Goal: Task Accomplishment & Management: Use online tool/utility

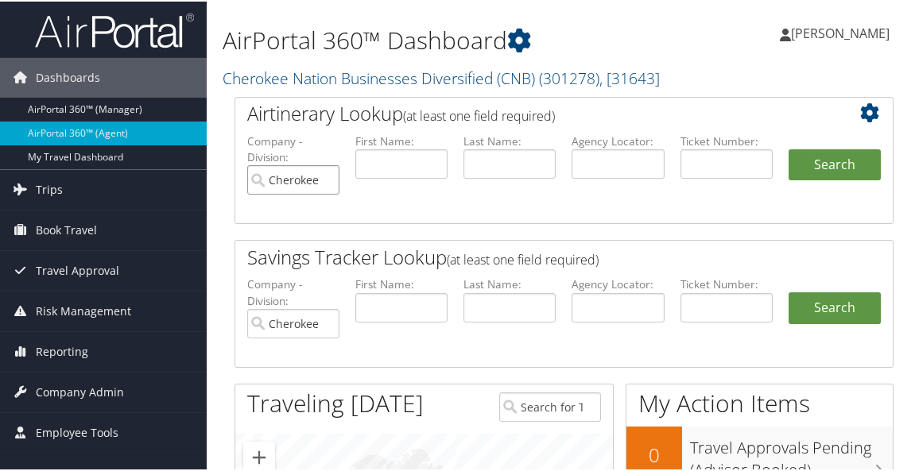
click at [324, 183] on input "Cherokee Nation Businesses Diversified (CNB)" at bounding box center [293, 178] width 92 height 29
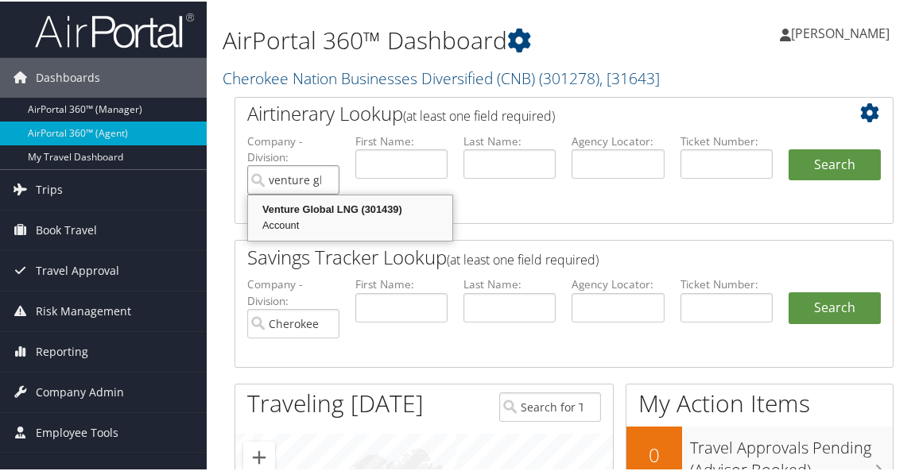
click at [355, 220] on div "Account" at bounding box center [350, 224] width 200 height 16
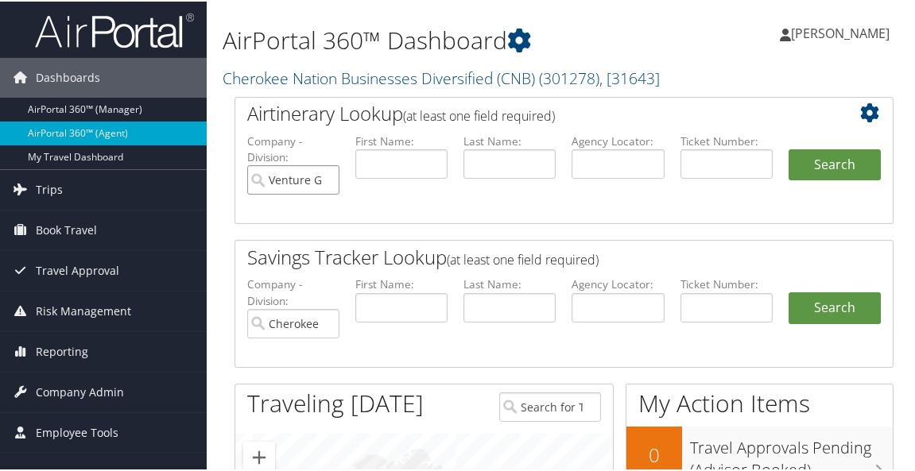
type input "Venture Global LNG"
click at [502, 166] on input "text" at bounding box center [510, 162] width 92 height 29
type input "arnold"
click at [817, 160] on button "Search" at bounding box center [835, 164] width 92 height 32
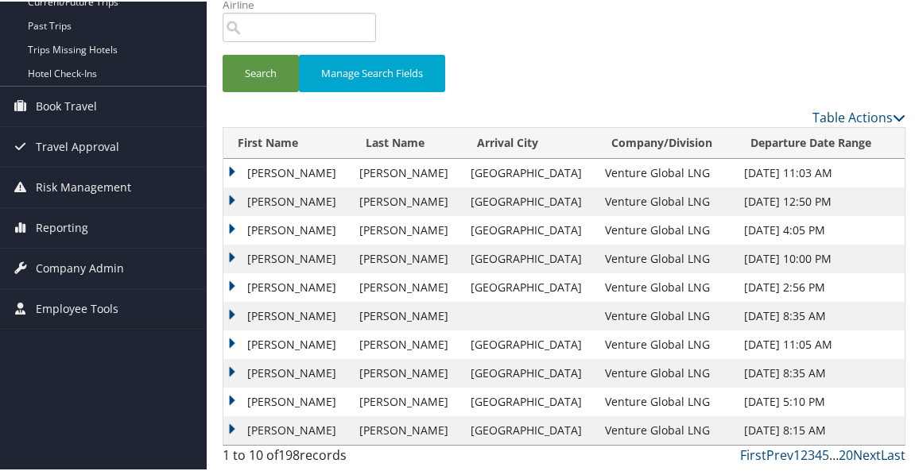
scroll to position [205, 0]
click at [864, 456] on link "Next" at bounding box center [867, 453] width 28 height 17
click at [519, 311] on td "[GEOGRAPHIC_DATA]" at bounding box center [530, 315] width 134 height 29
click at [519, 311] on td "Barcelona" at bounding box center [530, 315] width 134 height 29
click at [429, 320] on td "ARNOLD" at bounding box center [406, 315] width 111 height 29
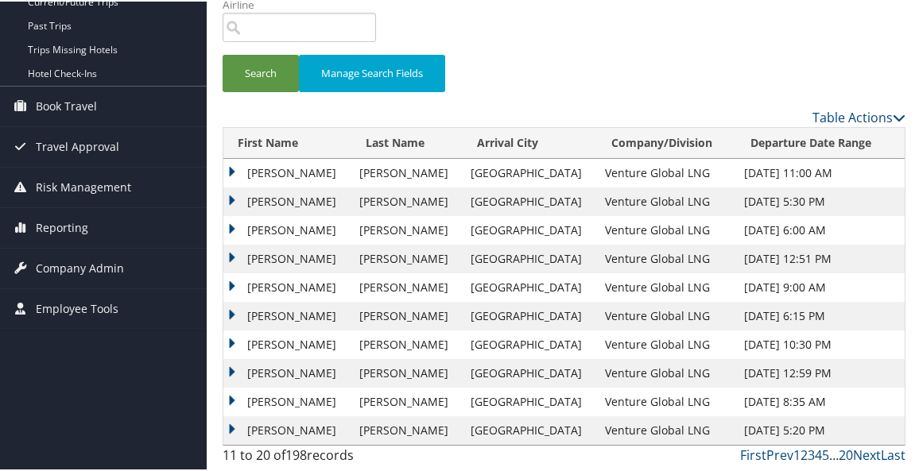
click at [429, 320] on td "ARNOLD" at bounding box center [406, 315] width 111 height 29
click at [232, 318] on td "JUSTIN R" at bounding box center [287, 315] width 128 height 29
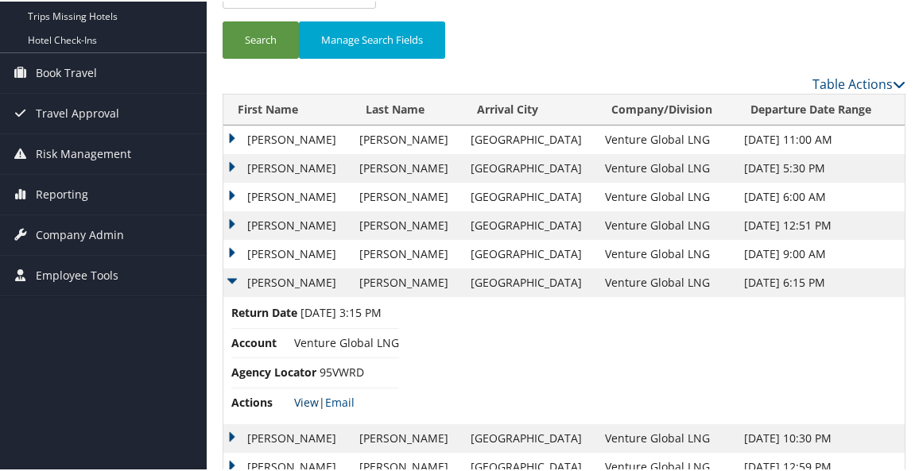
click at [310, 409] on link "View" at bounding box center [306, 401] width 25 height 15
click at [233, 296] on td "JUSTIN R" at bounding box center [287, 281] width 128 height 29
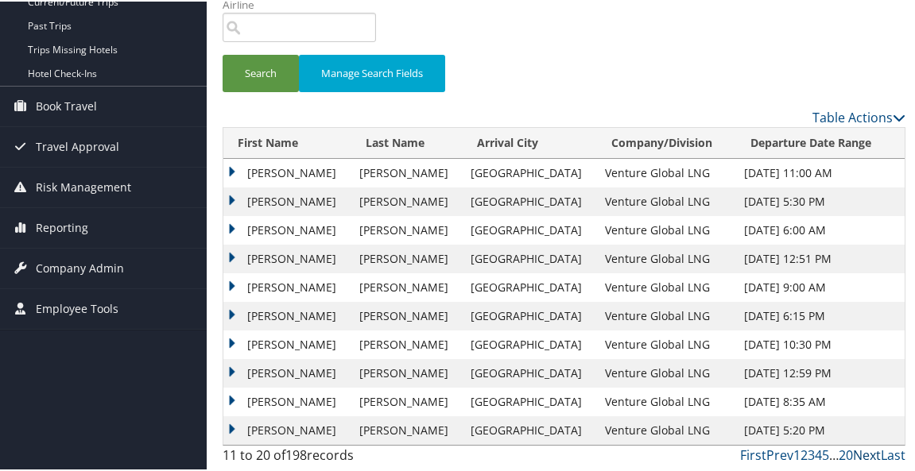
click at [856, 455] on link "Next" at bounding box center [867, 453] width 28 height 17
click at [853, 453] on link "Next" at bounding box center [867, 453] width 28 height 17
click at [860, 458] on link "Next" at bounding box center [867, 453] width 28 height 17
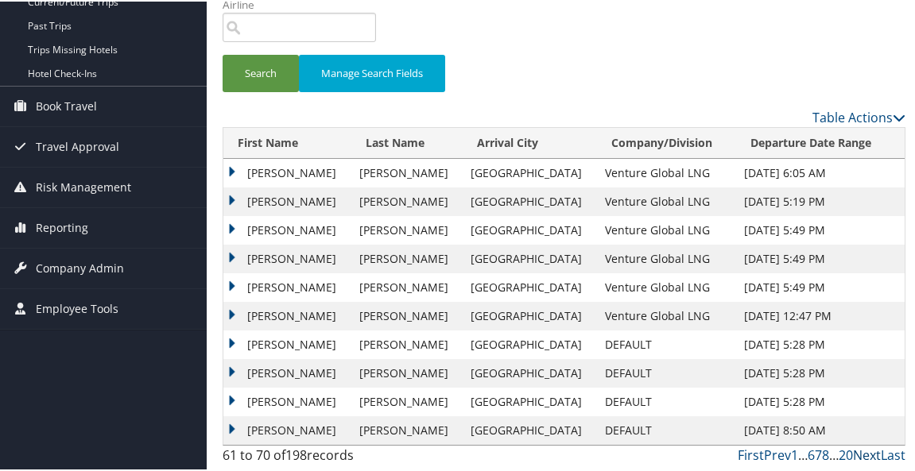
click at [860, 458] on link "Next" at bounding box center [867, 453] width 28 height 17
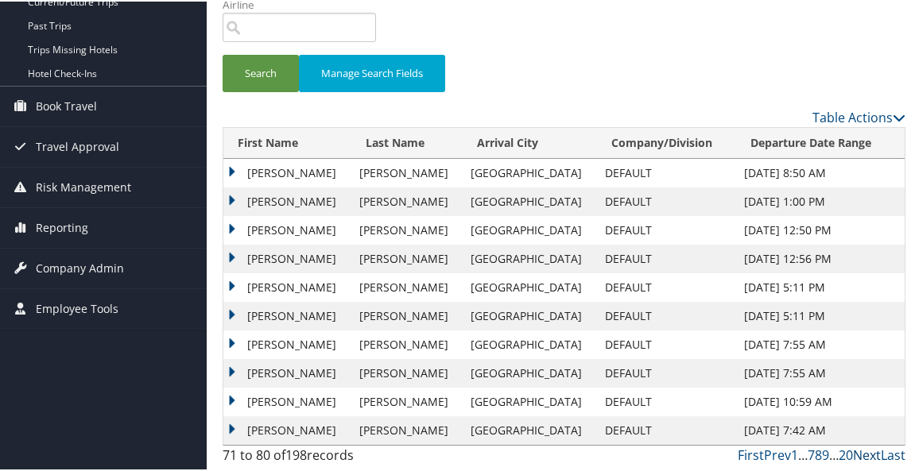
click at [860, 458] on link "Next" at bounding box center [867, 453] width 28 height 17
click at [859, 456] on link "Next" at bounding box center [867, 453] width 28 height 17
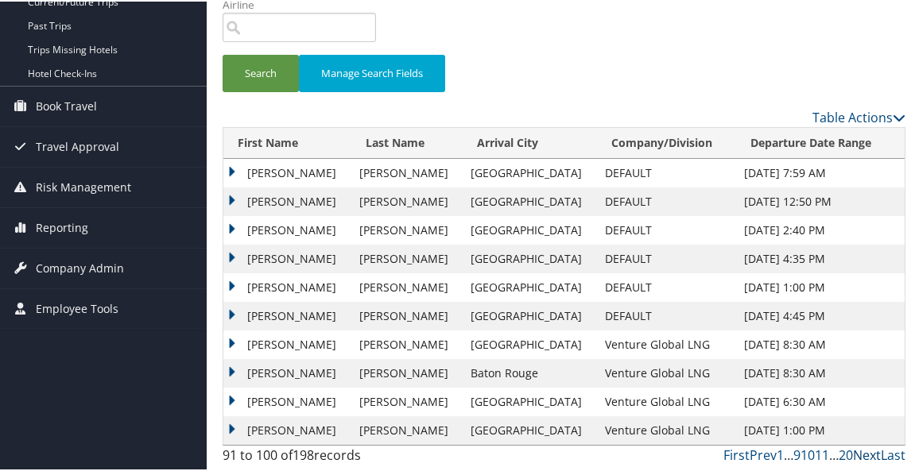
click at [859, 456] on link "Next" at bounding box center [867, 453] width 28 height 17
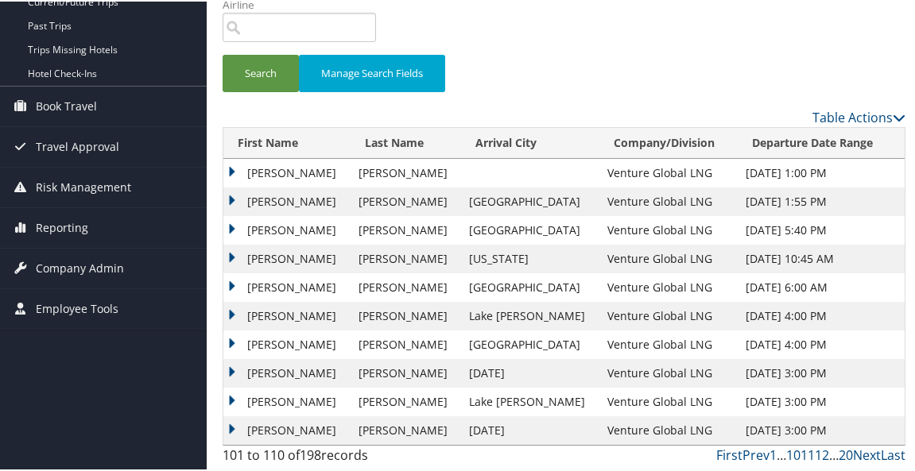
click at [503, 169] on td at bounding box center [530, 171] width 139 height 29
click at [231, 173] on td "Justin" at bounding box center [286, 171] width 127 height 29
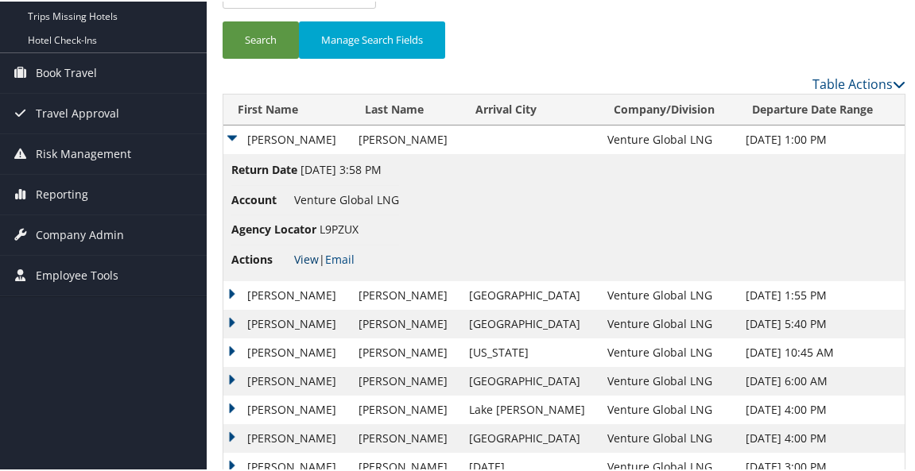
click at [308, 266] on link "View" at bounding box center [306, 257] width 25 height 15
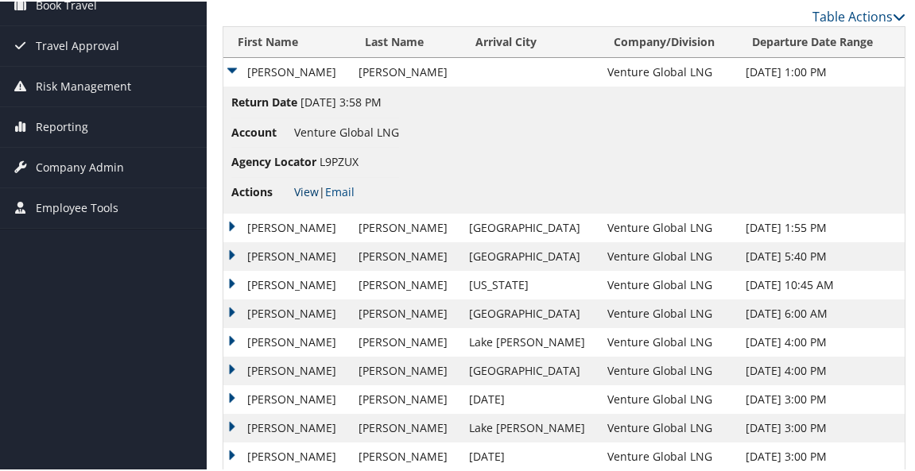
scroll to position [332, 0]
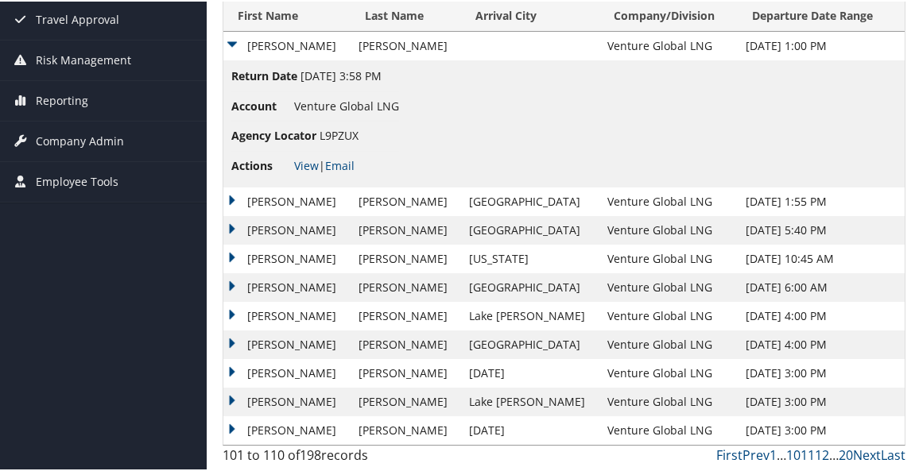
click at [225, 47] on td "Justin" at bounding box center [286, 44] width 127 height 29
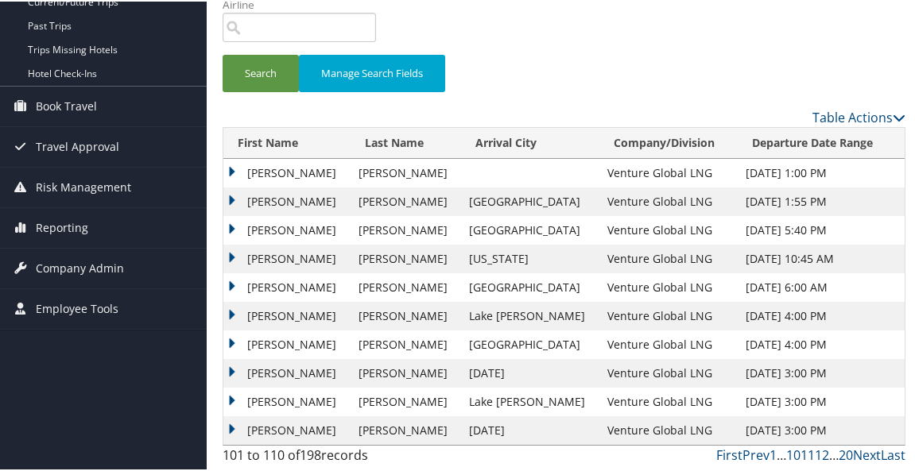
scroll to position [205, 0]
click at [856, 450] on link "Next" at bounding box center [867, 453] width 28 height 17
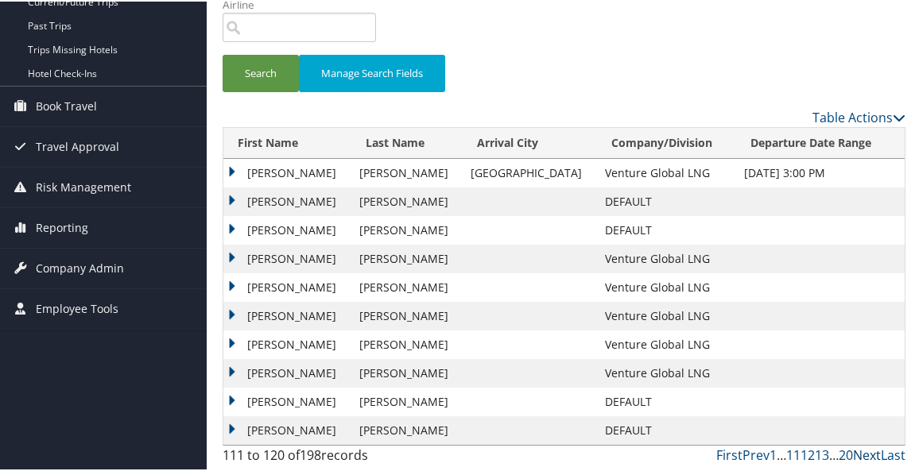
click at [856, 450] on link "Next" at bounding box center [867, 453] width 28 height 17
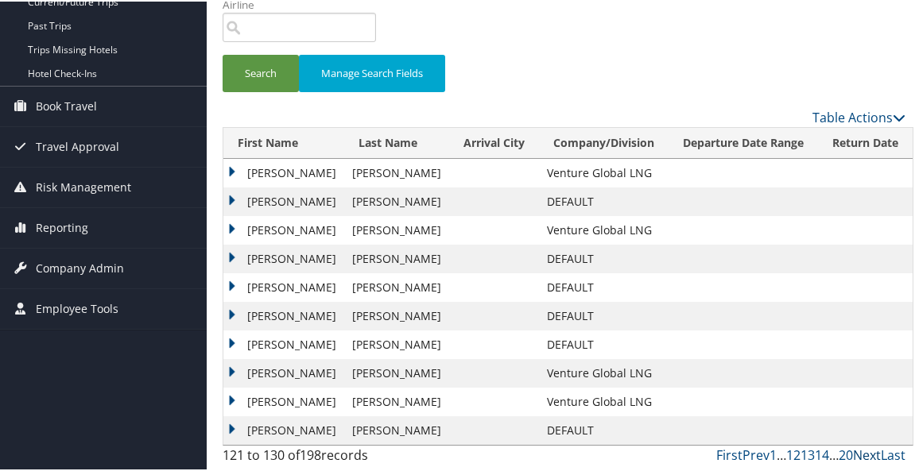
click at [856, 450] on link "Next" at bounding box center [867, 453] width 28 height 17
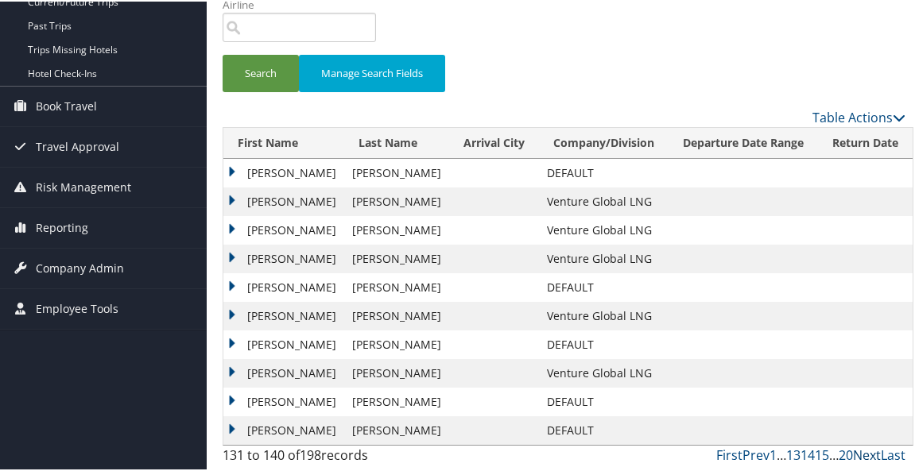
click at [856, 450] on link "Next" at bounding box center [867, 453] width 28 height 17
click at [719, 455] on link "First" at bounding box center [729, 453] width 26 height 17
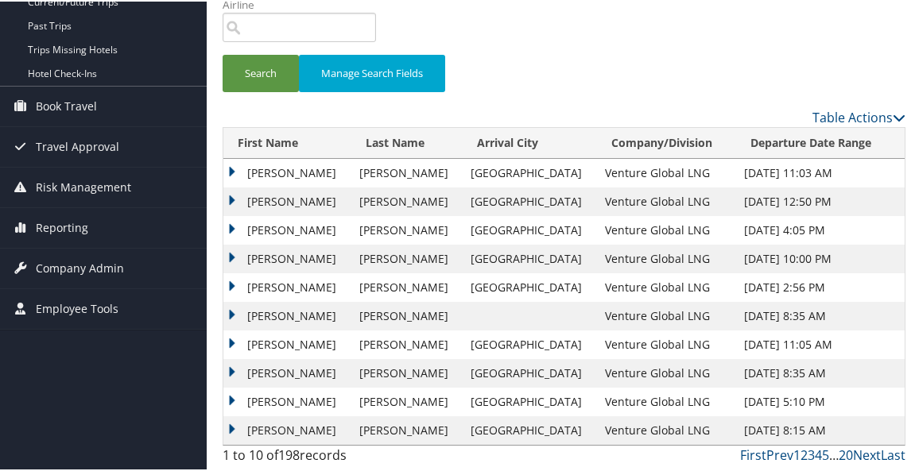
click at [476, 318] on td at bounding box center [530, 315] width 134 height 29
click at [223, 314] on td "JUSTIN R" at bounding box center [287, 315] width 128 height 29
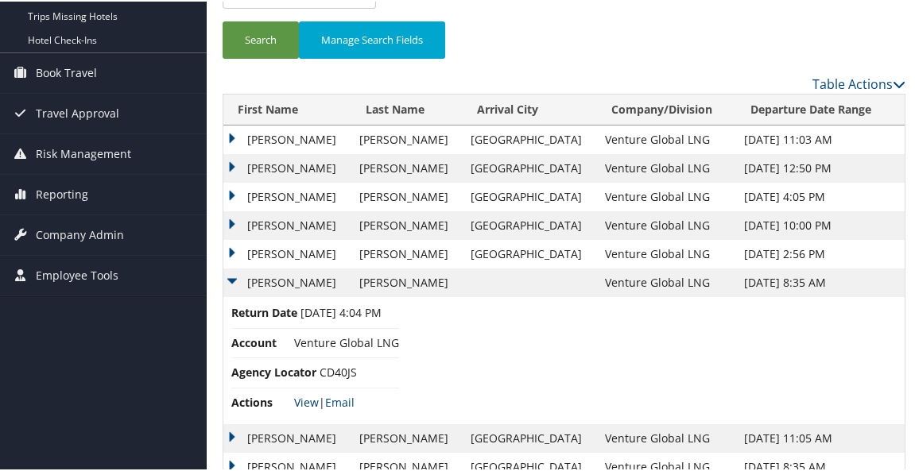
click at [307, 409] on link "View" at bounding box center [306, 401] width 25 height 15
click at [233, 296] on td "JUSTIN R" at bounding box center [287, 281] width 128 height 29
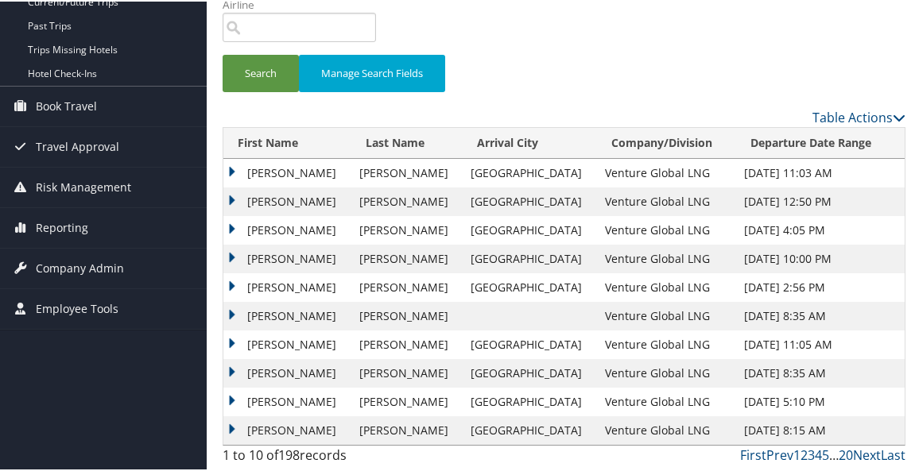
click at [235, 402] on td "JUSTIN R" at bounding box center [287, 400] width 128 height 29
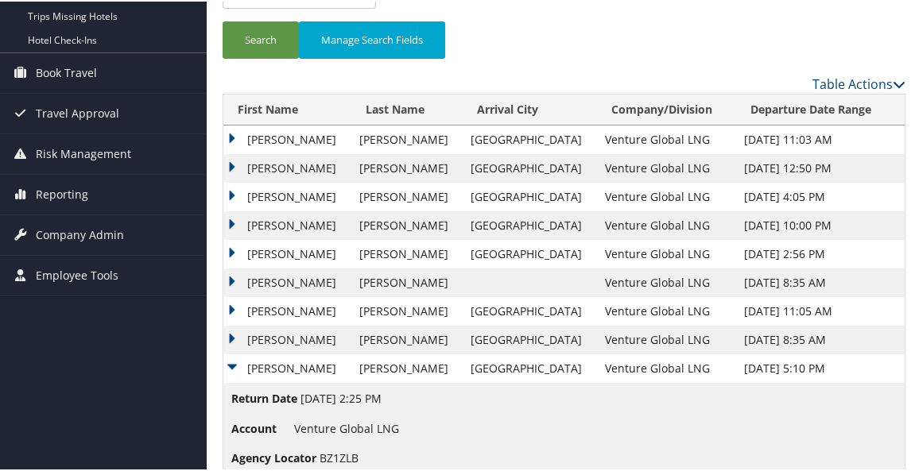
scroll to position [332, 0]
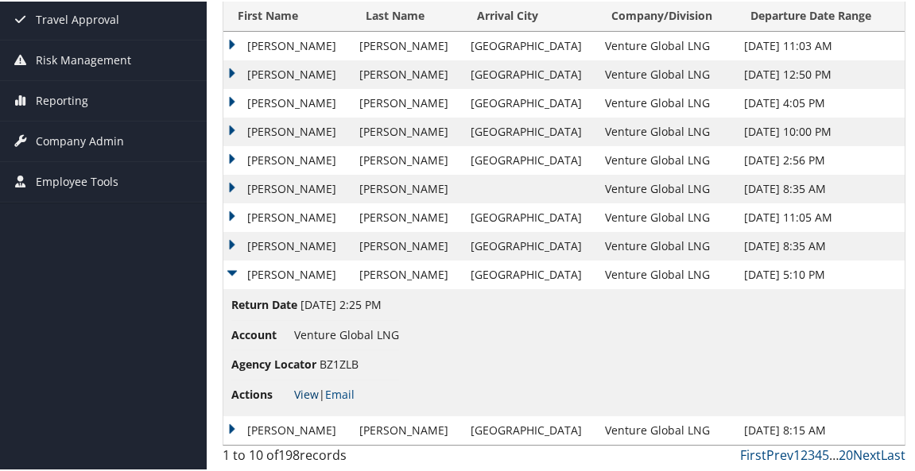
click at [309, 398] on link "View" at bounding box center [306, 393] width 25 height 15
click at [237, 272] on td "JUSTIN R" at bounding box center [287, 273] width 128 height 29
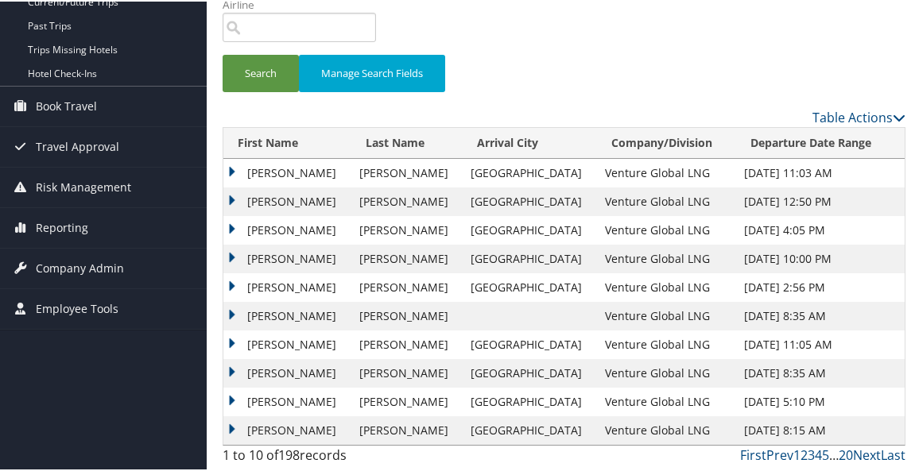
drag, startPoint x: 914, startPoint y: 158, endPoint x: 919, endPoint y: 281, distance: 123.3
click at [914, 281] on html "Menu Dashboards ► AirPortal 360™ (Manager) AirPortal 360™ (Agent) My Travel Das…" at bounding box center [461, 63] width 922 height 471
click at [859, 453] on link "Next" at bounding box center [867, 453] width 28 height 17
click at [231, 312] on td "JUSTIN R" at bounding box center [287, 315] width 128 height 29
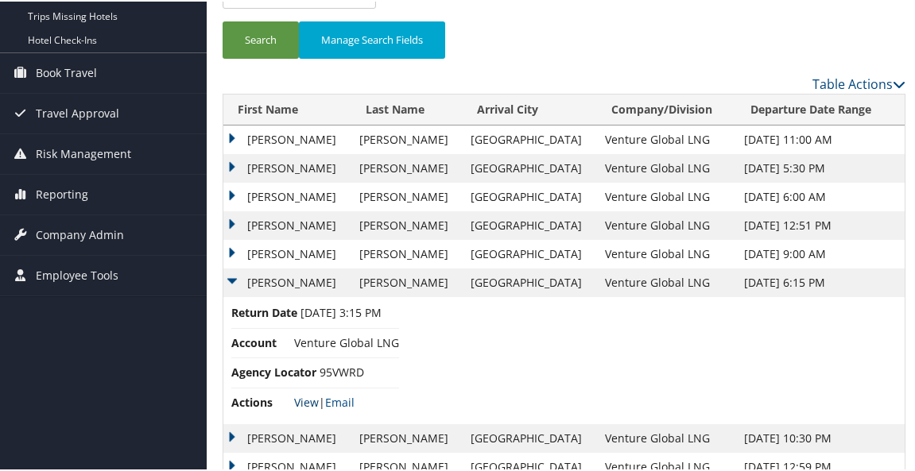
click at [308, 409] on link "View" at bounding box center [306, 401] width 25 height 15
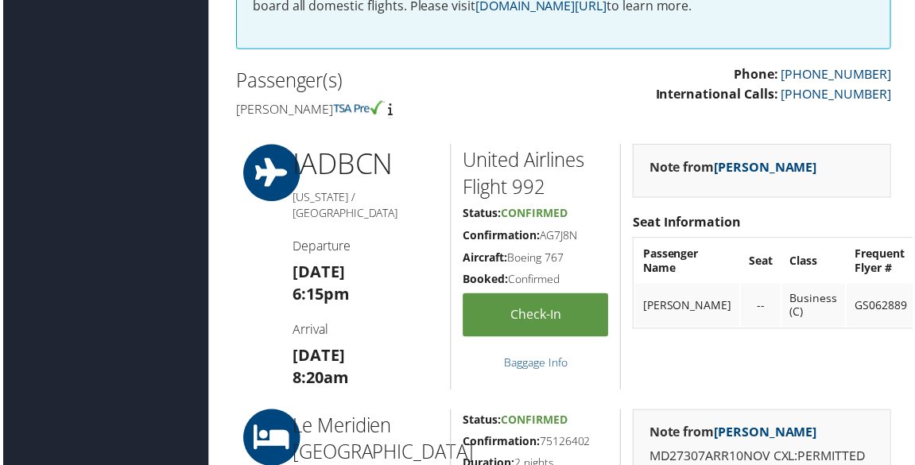
scroll to position [477, 0]
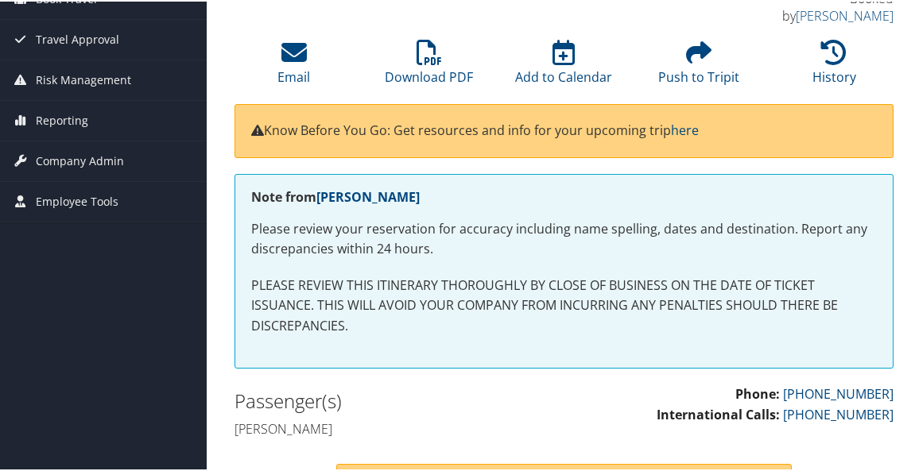
scroll to position [159, 0]
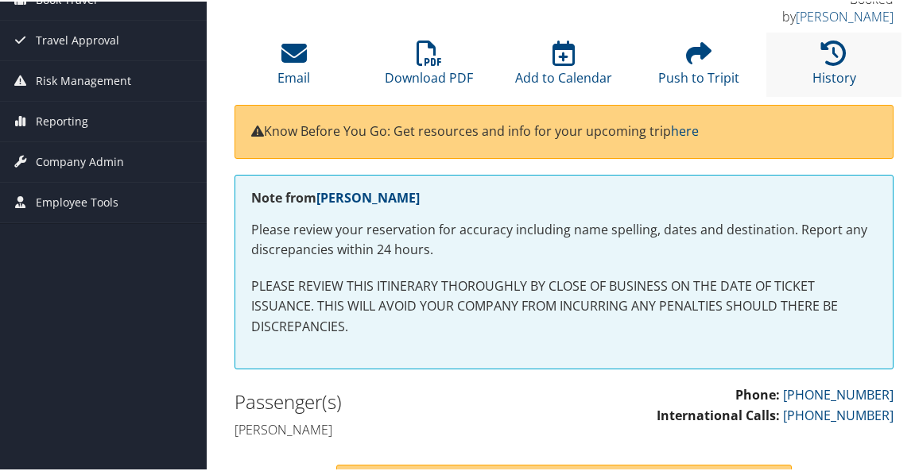
click at [809, 37] on li "History" at bounding box center [833, 63] width 135 height 64
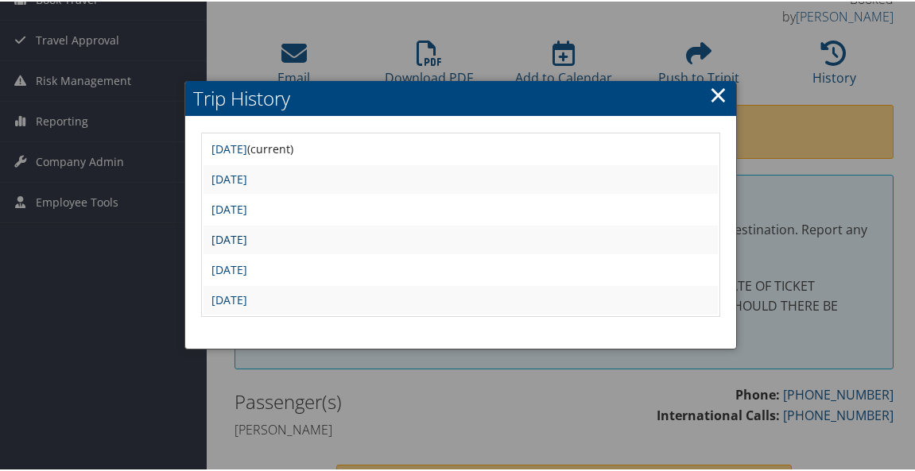
click at [247, 236] on link "Mon Jul 12 12:18:47 MDT 2021" at bounding box center [229, 238] width 36 height 15
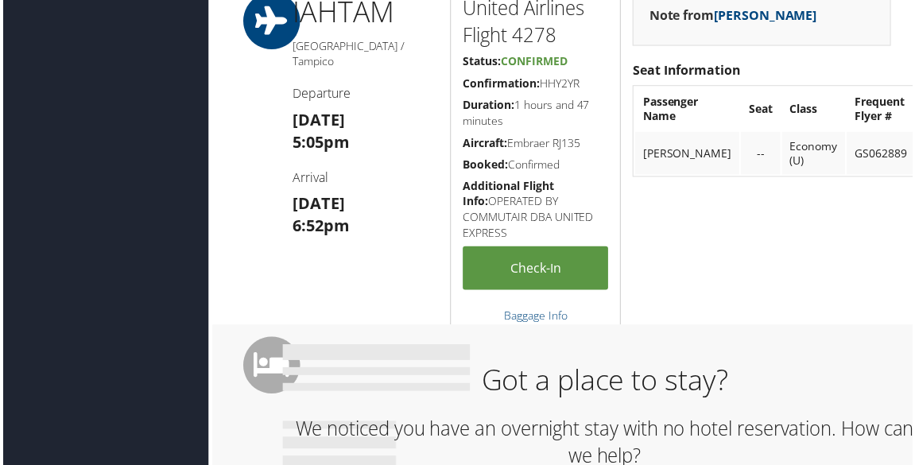
scroll to position [954, 0]
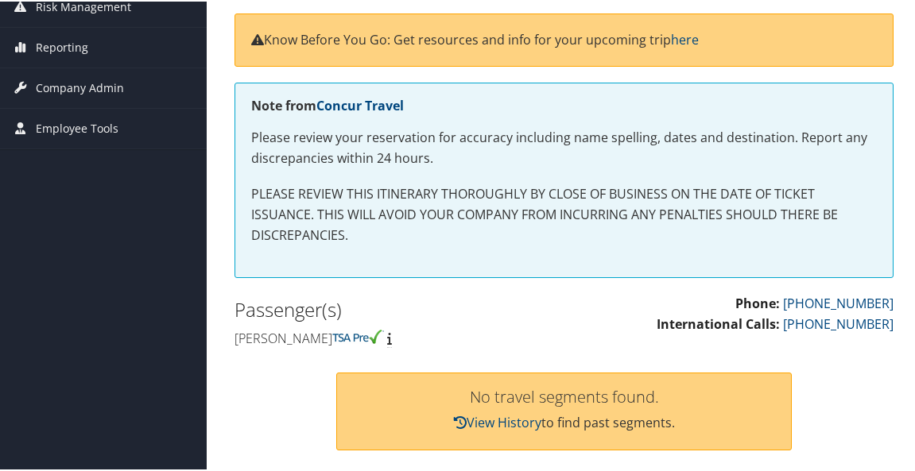
scroll to position [136, 0]
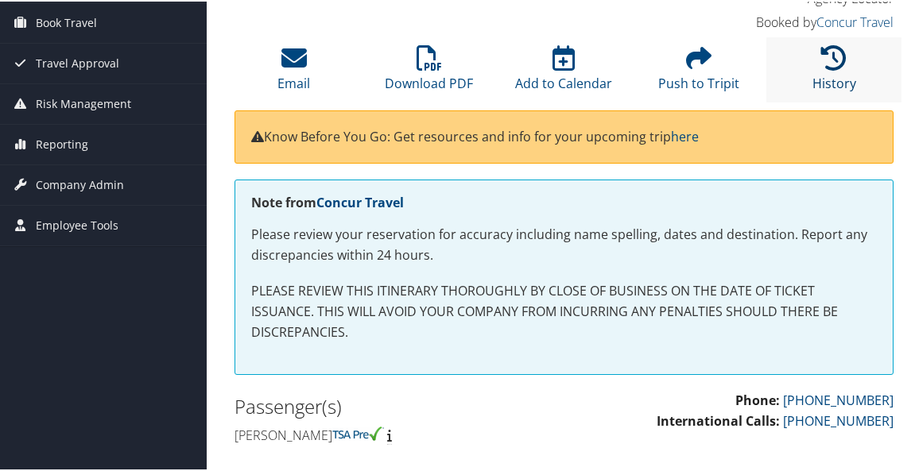
click at [830, 62] on icon at bounding box center [833, 56] width 25 height 25
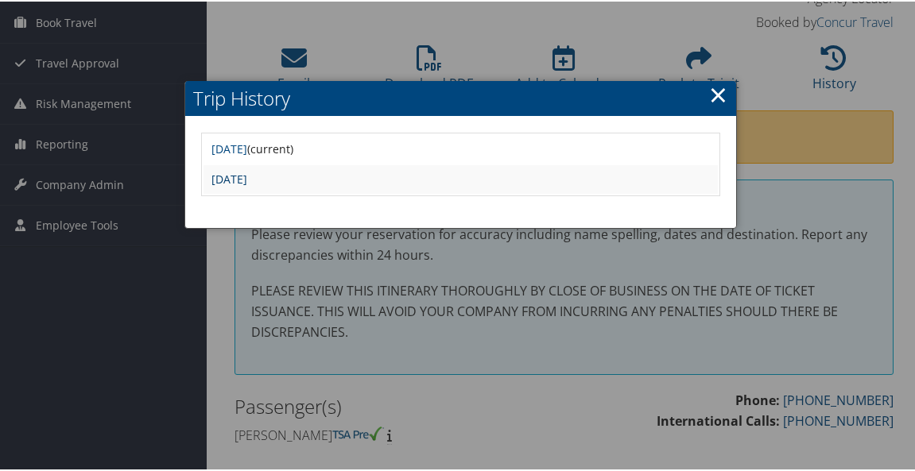
click at [247, 180] on link "[DATE]" at bounding box center [229, 177] width 36 height 15
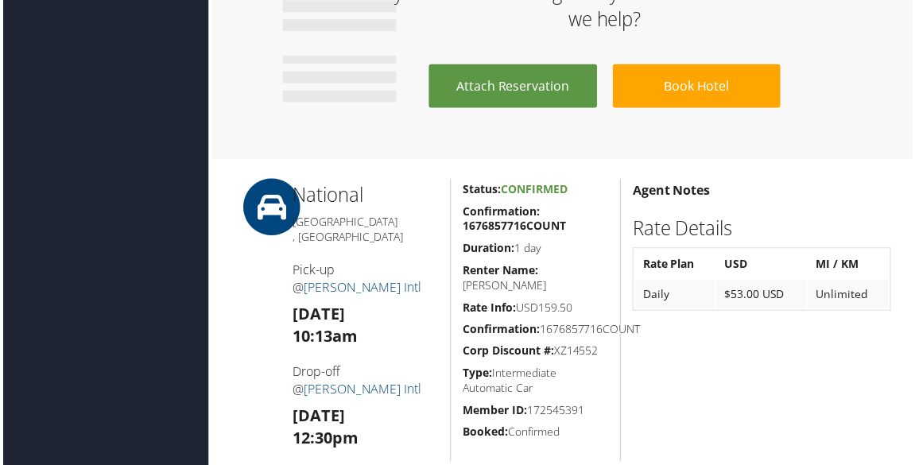
scroll to position [875, 0]
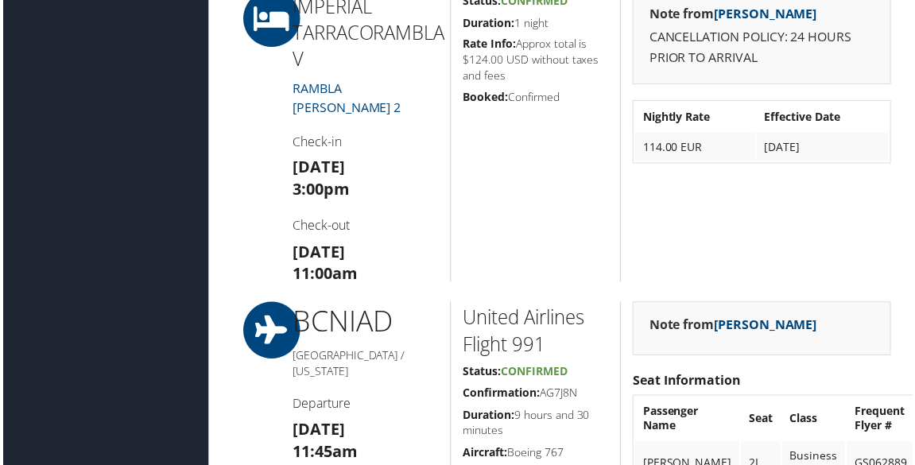
scroll to position [1988, 0]
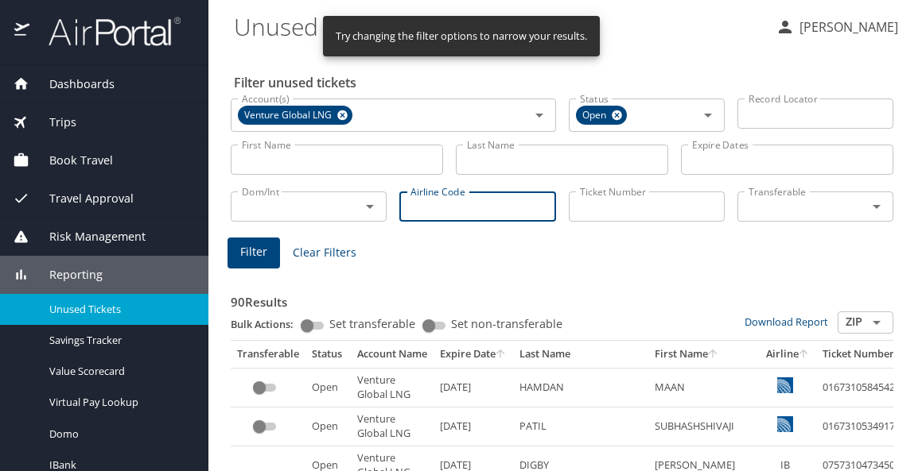
click at [420, 207] on input "Airline Code" at bounding box center [477, 207] width 156 height 30
click at [482, 156] on input "Last Name" at bounding box center [562, 160] width 212 height 30
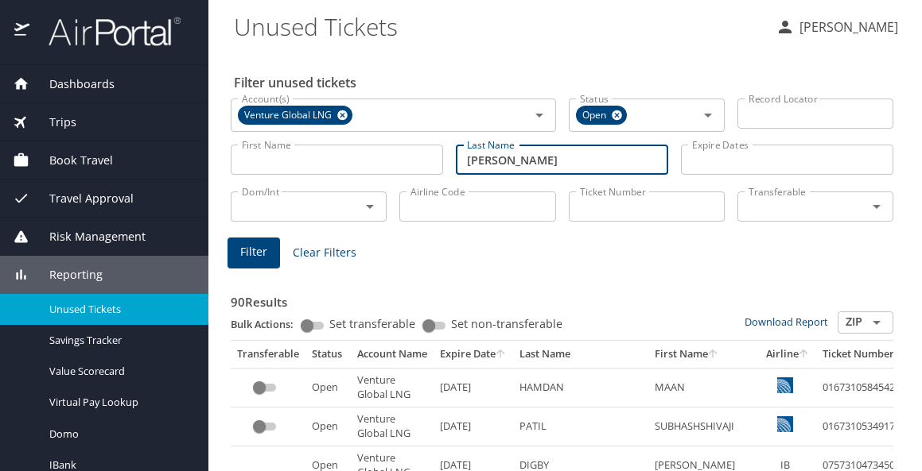
type input "[PERSON_NAME]"
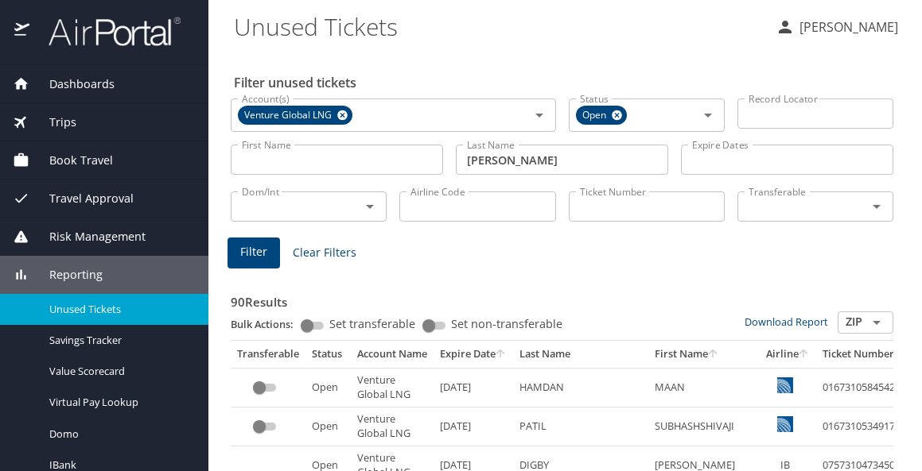
click at [253, 252] on span "Filter" at bounding box center [253, 253] width 27 height 20
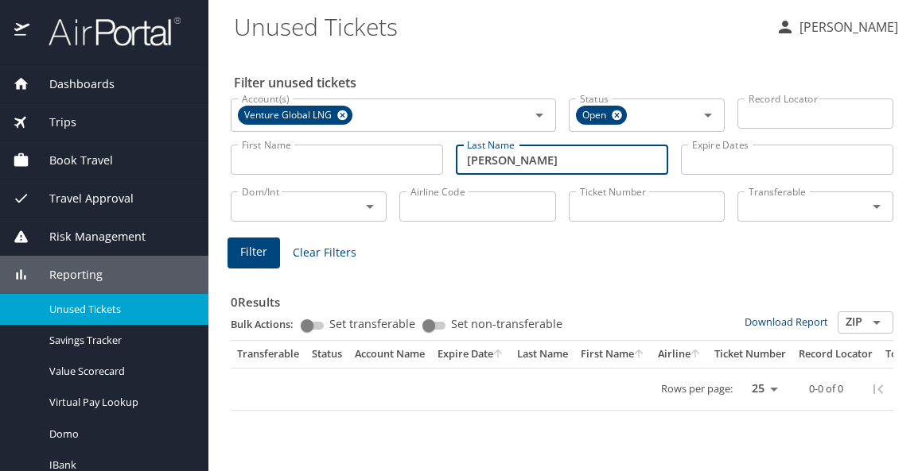
drag, startPoint x: 501, startPoint y: 161, endPoint x: 414, endPoint y: 163, distance: 86.7
click at [414, 163] on div "First Name First Name Last Name [PERSON_NAME] Last Name Expire Dates Expire Dat…" at bounding box center [561, 160] width 675 height 56
click at [468, 214] on input "Airline Code" at bounding box center [477, 207] width 156 height 30
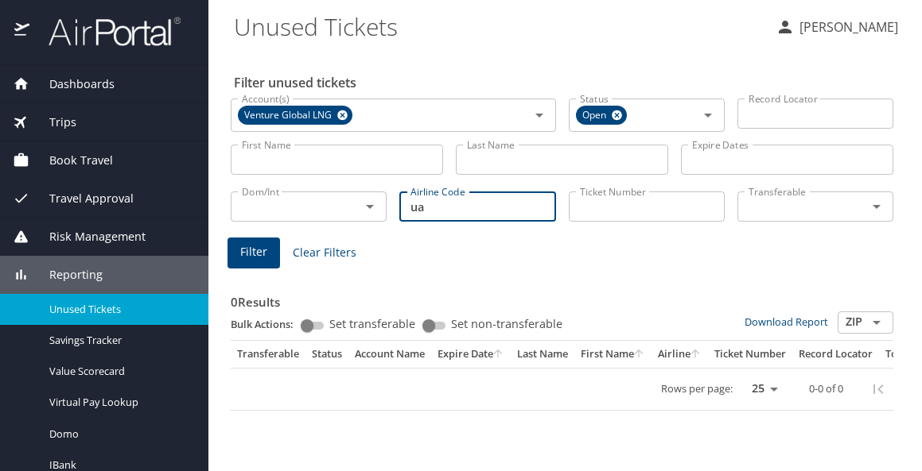
type input "ua"
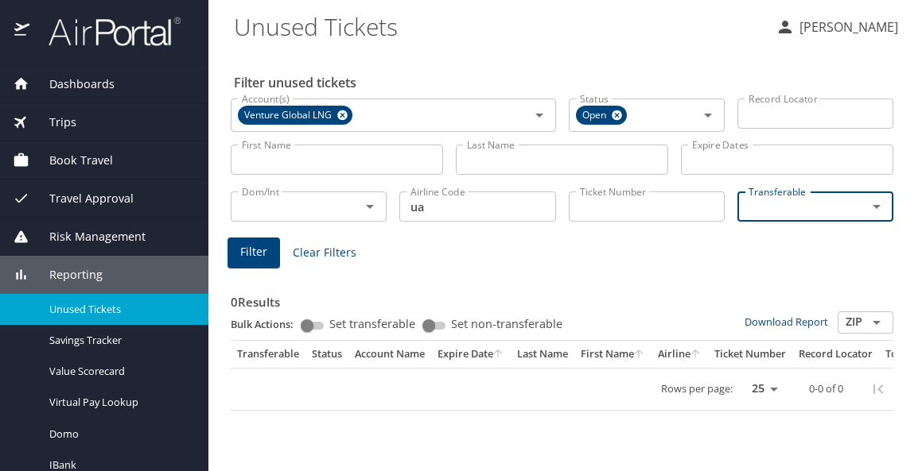
click at [860, 217] on div at bounding box center [864, 207] width 41 height 22
click at [884, 206] on icon "Open" at bounding box center [876, 206] width 19 height 19
click at [798, 244] on li "True" at bounding box center [815, 243] width 156 height 37
checkbox input "true"
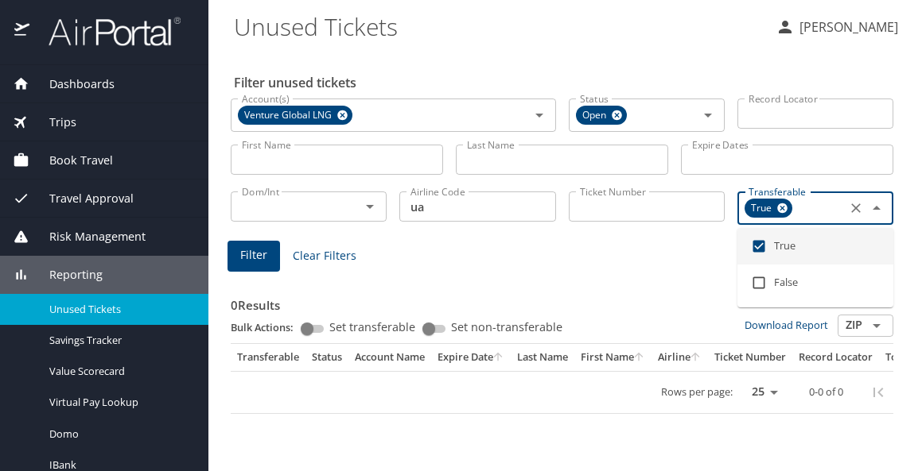
click at [258, 254] on span "Filter" at bounding box center [253, 256] width 27 height 20
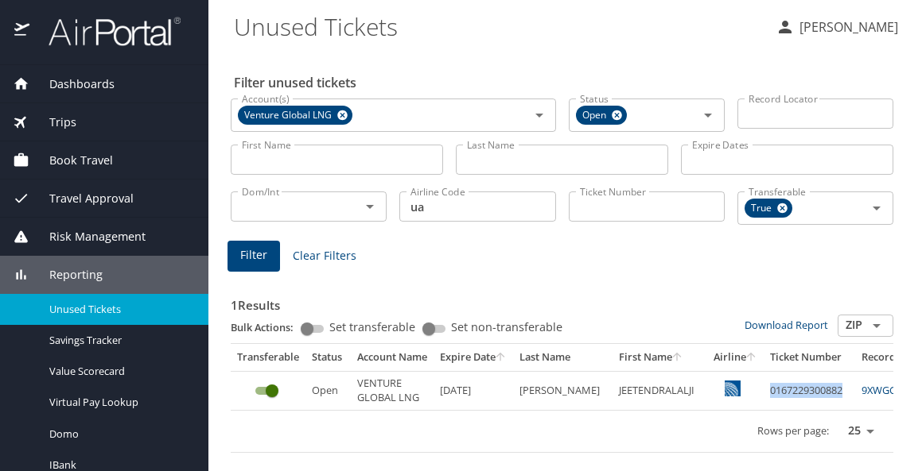
drag, startPoint x: 744, startPoint y: 387, endPoint x: 832, endPoint y: 389, distance: 87.5
click at [832, 389] on tr "Open VENTURE GLOBAL LNG [DATE] [PERSON_NAME] JEETENDRALALJI 0167229300882 9XWGG…" at bounding box center [676, 390] width 891 height 39
copy td "0167229300882"
